Goal: Obtain resource: Obtain resource

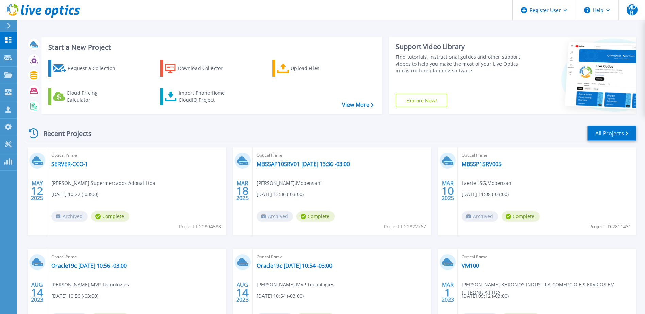
click at [611, 133] on link "All Projects" at bounding box center [611, 133] width 49 height 15
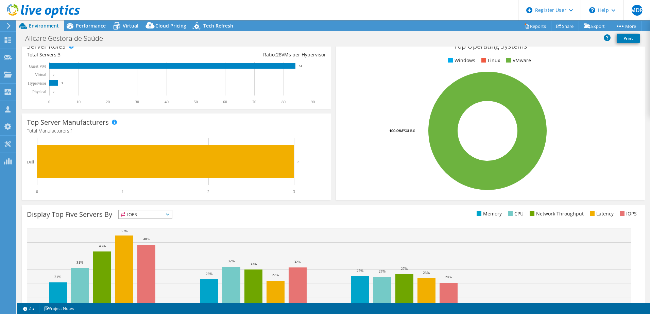
scroll to position [140, 0]
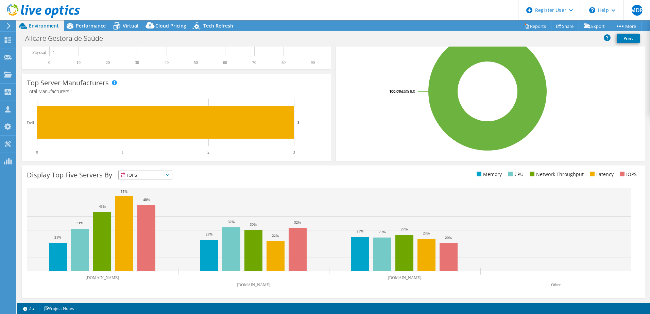
click at [160, 175] on span "IOPS" at bounding box center [145, 175] width 53 height 8
click at [157, 201] on li "CPU" at bounding box center [145, 203] width 53 height 10
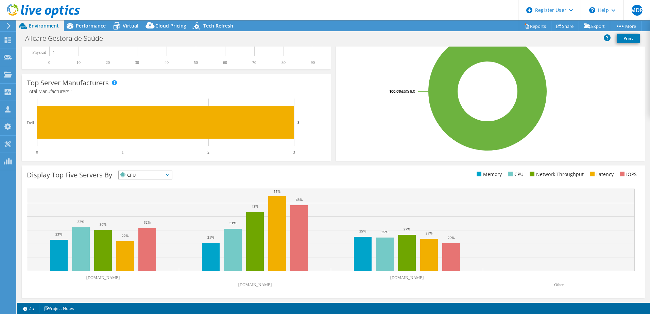
click at [143, 177] on span "CPU" at bounding box center [141, 175] width 45 height 8
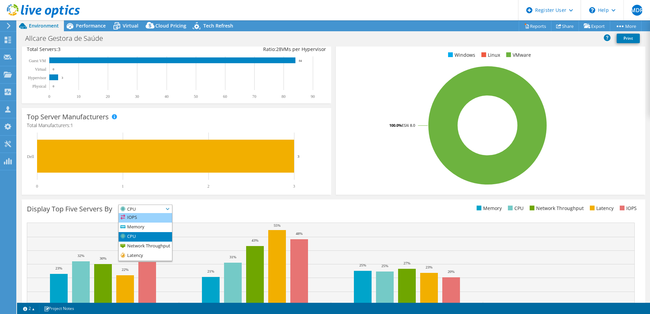
click at [145, 214] on li "IOPS" at bounding box center [145, 218] width 53 height 10
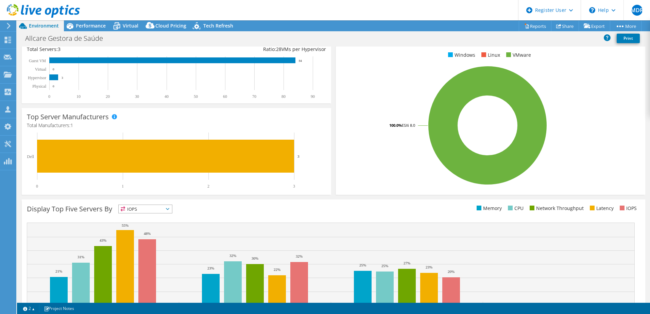
click at [192, 199] on div "This graph will display once collector runs have completed Display Top Five Ser…" at bounding box center [333, 265] width 628 height 137
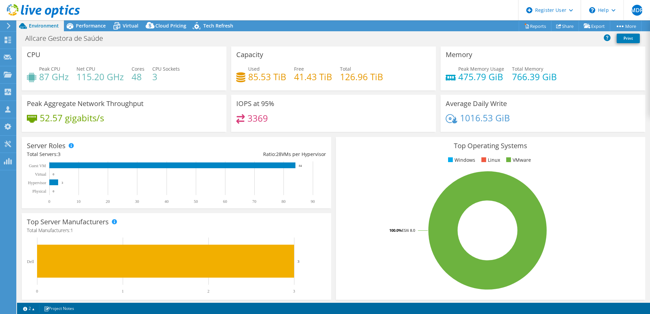
scroll to position [0, 0]
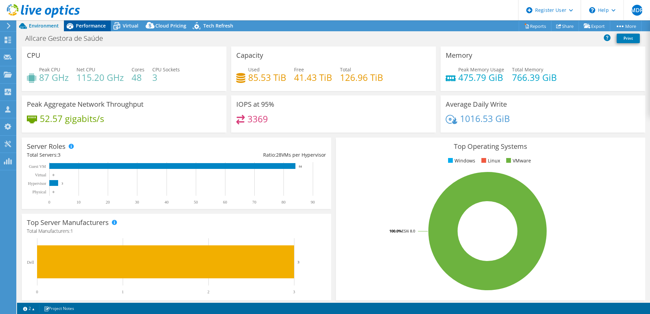
click at [80, 26] on span "Performance" at bounding box center [91, 25] width 30 height 6
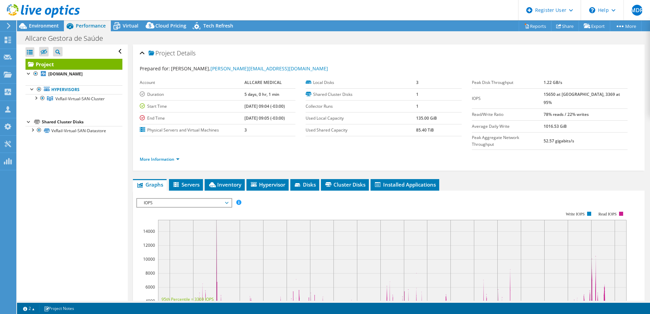
click at [186, 199] on span "IOPS" at bounding box center [183, 203] width 87 height 8
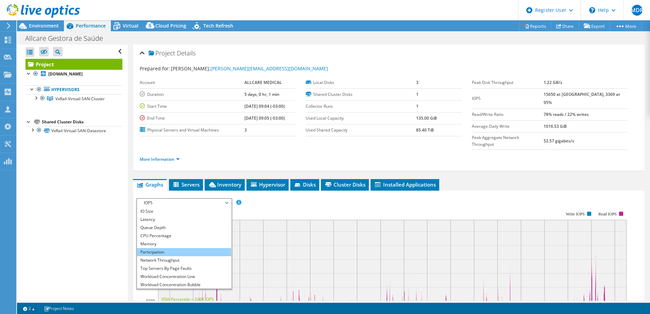
scroll to position [24, 0]
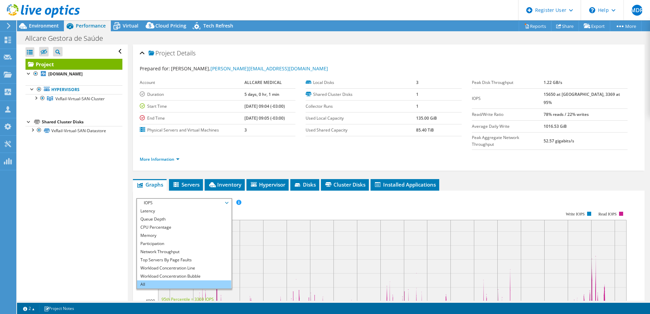
click at [180, 281] on li "All" at bounding box center [184, 285] width 94 height 8
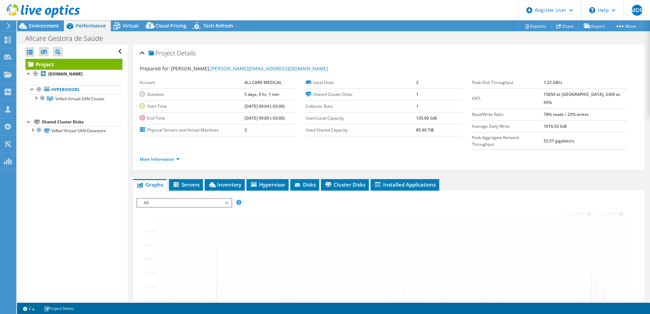
click at [87, 194] on div "Open All Close All Hide Excluded Nodes Project Tree Filter" at bounding box center [72, 173] width 111 height 256
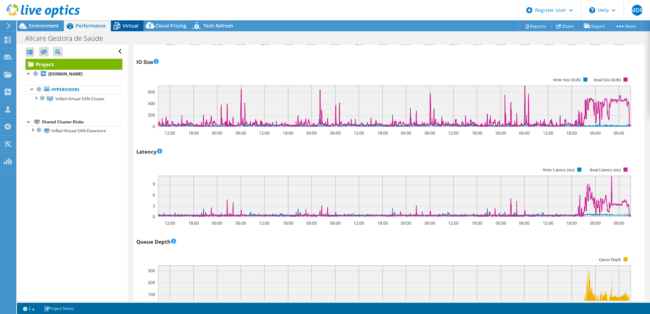
scroll to position [251, 0]
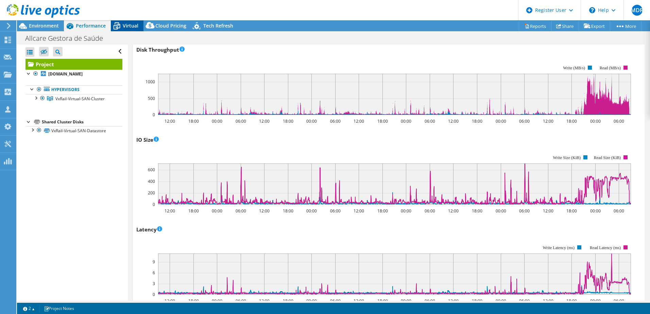
click at [128, 24] on span "Virtual" at bounding box center [131, 25] width 16 height 6
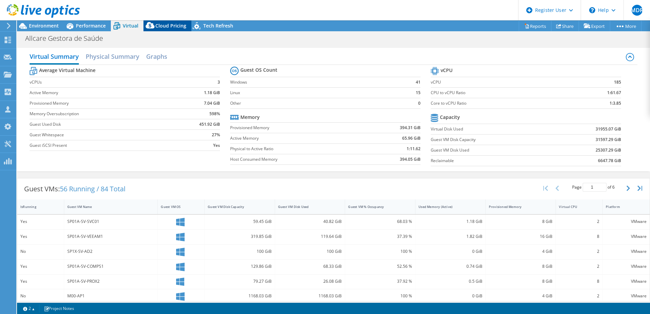
click at [163, 23] on span "Cloud Pricing" at bounding box center [170, 25] width 31 height 6
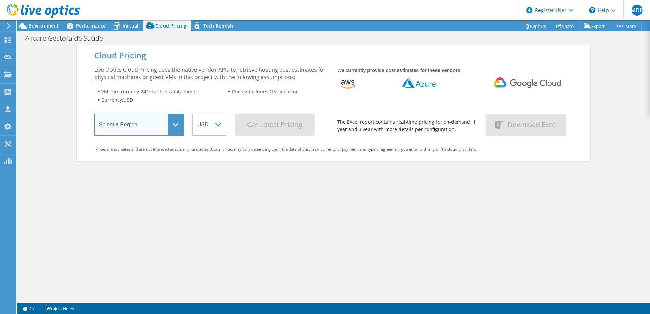
click at [152, 123] on select "Select a Region Asia Pacific (Hong Kong) Asia Pacific (Mumbai) Asia Pacific (Se…" at bounding box center [139, 125] width 90 height 22
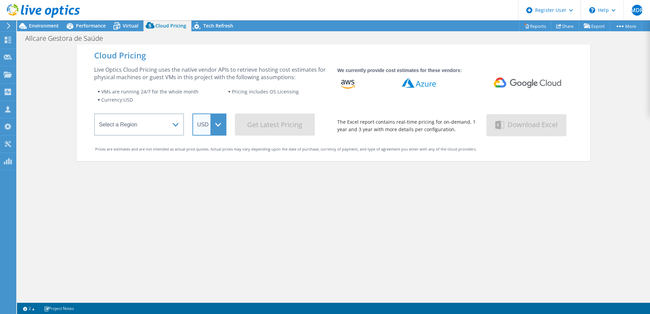
click at [207, 125] on select "ARS AUD BRL CAD CHF CLP CNY DKK EUR GBP HKD HUF INR JPY MXN MYR NOK NZD PEN SEK…" at bounding box center [209, 125] width 34 height 22
select select "BRL"
click at [192, 114] on select "ARS AUD BRL CAD CHF CLP CNY DKK EUR GBP HKD HUF INR JPY MXN MYR NOK NZD PEN SEK…" at bounding box center [209, 125] width 34 height 22
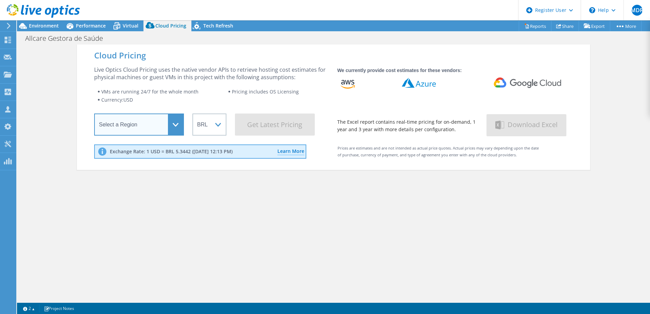
click at [167, 124] on select "Select a Region Asia Pacific (Hong Kong) Asia Pacific (Mumbai) Asia Pacific (Se…" at bounding box center [139, 125] width 90 height 22
select select "SouthAmerica"
click at [94, 115] on select "Select a Region Asia Pacific (Hong Kong) Asia Pacific (Mumbai) Asia Pacific (Se…" at bounding box center [139, 125] width 90 height 22
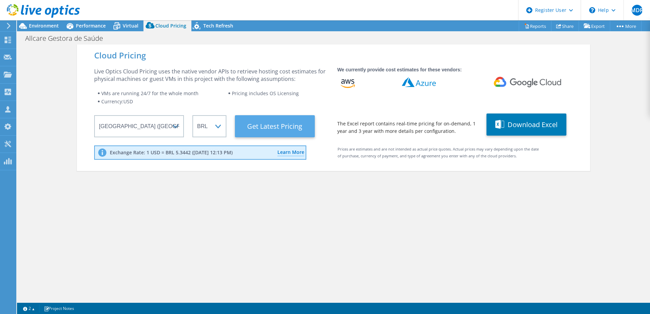
click at [275, 129] on Latest "Get Latest Pricing" at bounding box center [275, 126] width 80 height 22
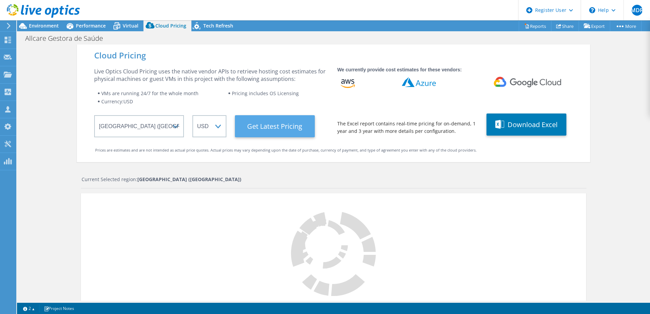
select select "BRL"
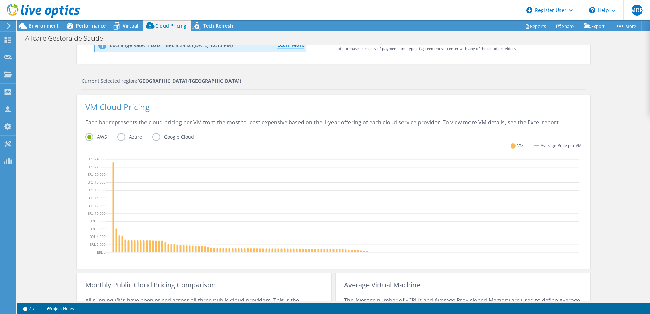
scroll to position [109, 0]
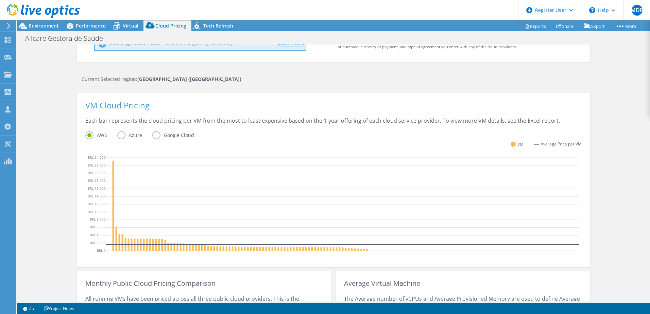
click at [156, 135] on label "Google Cloud" at bounding box center [178, 135] width 52 height 8
click at [0, 0] on input "Google Cloud" at bounding box center [0, 0] width 0 height 0
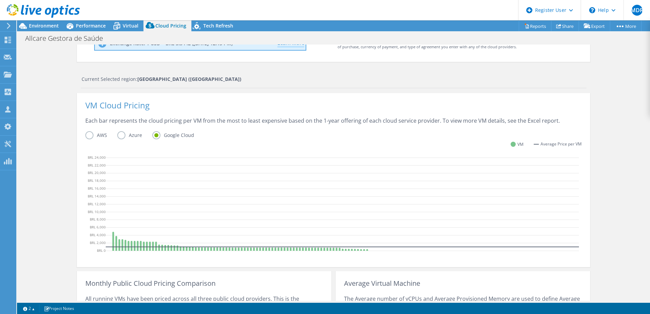
click at [123, 136] on label "Azure" at bounding box center [134, 135] width 35 height 8
click at [0, 0] on input "Azure" at bounding box center [0, 0] width 0 height 0
click at [95, 134] on label "AWS" at bounding box center [101, 135] width 32 height 8
click at [0, 0] on input "AWS" at bounding box center [0, 0] width 0 height 0
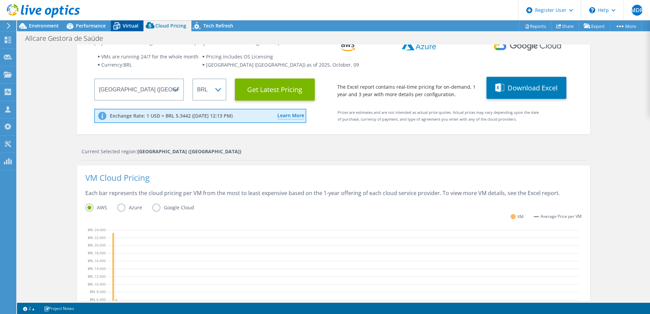
scroll to position [319, 0]
click at [45, 19] on link at bounding box center [43, 17] width 73 height 6
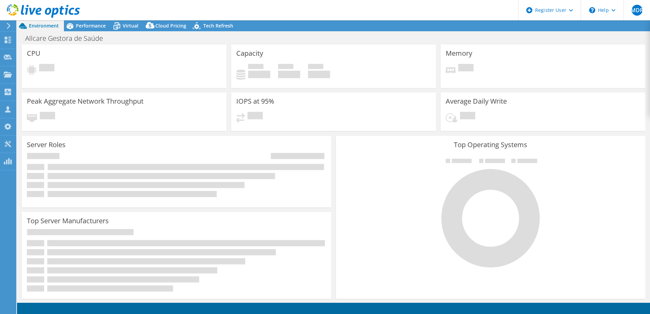
select select
select select "SouthAmerica"
select select "BRL"
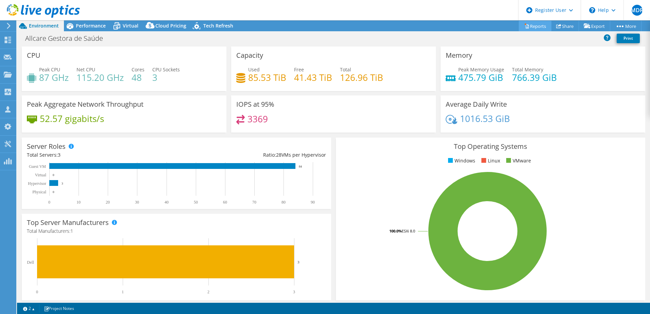
click at [540, 23] on link "Reports" at bounding box center [535, 26] width 33 height 11
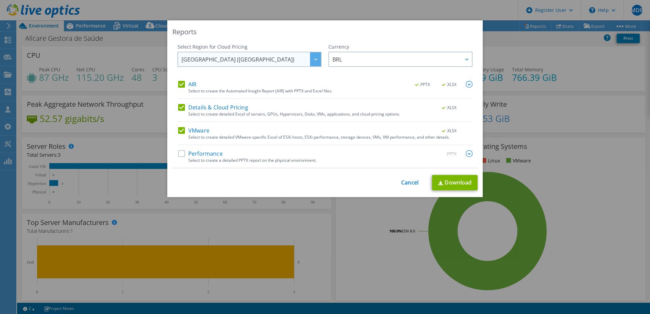
click at [303, 62] on span "South America (Sao Paulo)" at bounding box center [251, 59] width 139 height 14
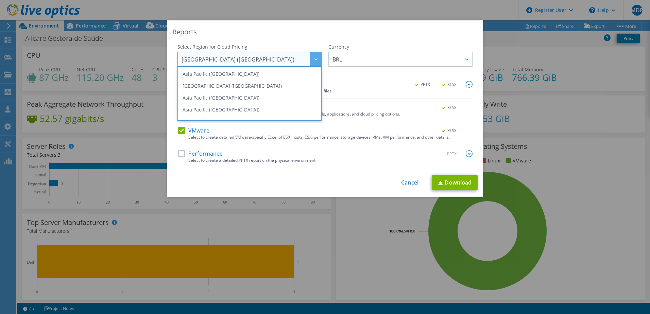
click at [303, 62] on span "South America (Sao Paulo)" at bounding box center [251, 59] width 139 height 14
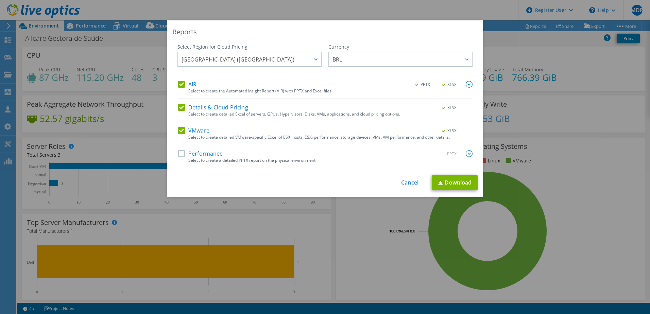
drag, startPoint x: 180, startPoint y: 155, endPoint x: 290, endPoint y: 160, distance: 110.3
click at [181, 155] on label "Performance" at bounding box center [200, 153] width 45 height 7
click at [0, 0] on input "Performance" at bounding box center [0, 0] width 0 height 0
click at [445, 181] on link "Download" at bounding box center [455, 182] width 46 height 15
